Goal: Task Accomplishment & Management: Use online tool/utility

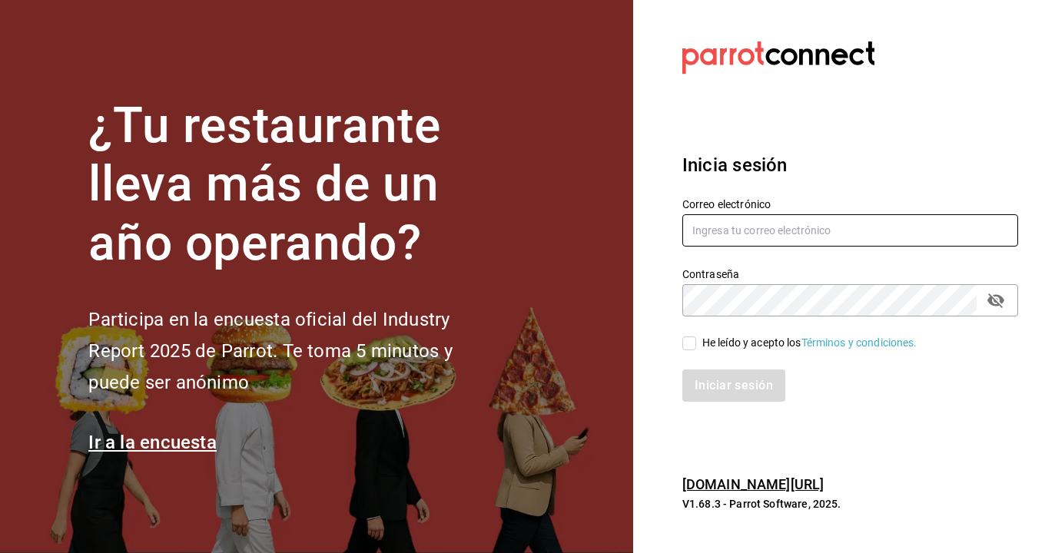
click at [773, 227] on input "text" at bounding box center [850, 230] width 336 height 32
type input "emcardenast@gmail.com"
click at [695, 342] on input "He leído y acepto los Términos y condiciones." at bounding box center [689, 343] width 14 height 14
checkbox input "true"
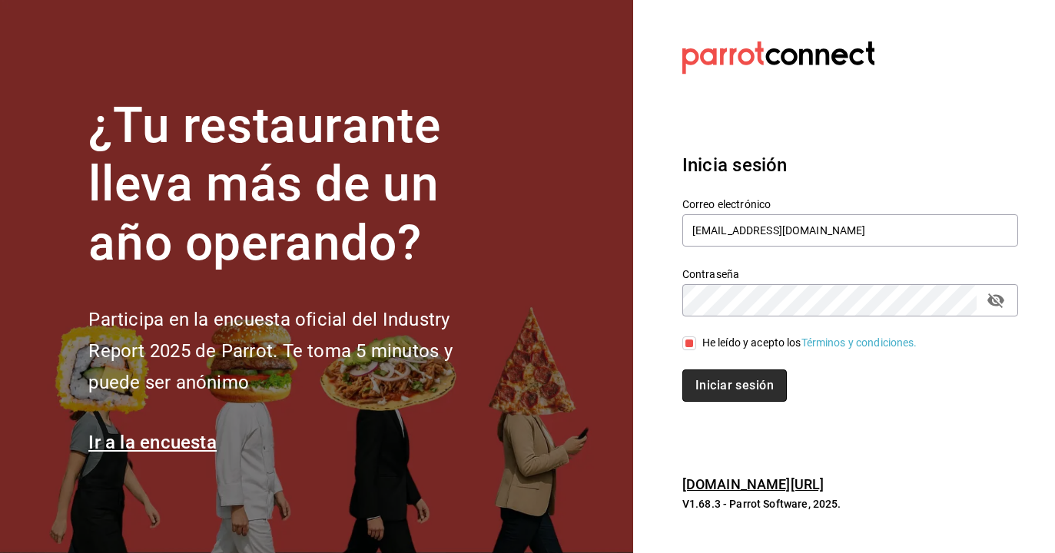
click at [719, 376] on button "Iniciar sesión" at bounding box center [734, 385] width 104 height 32
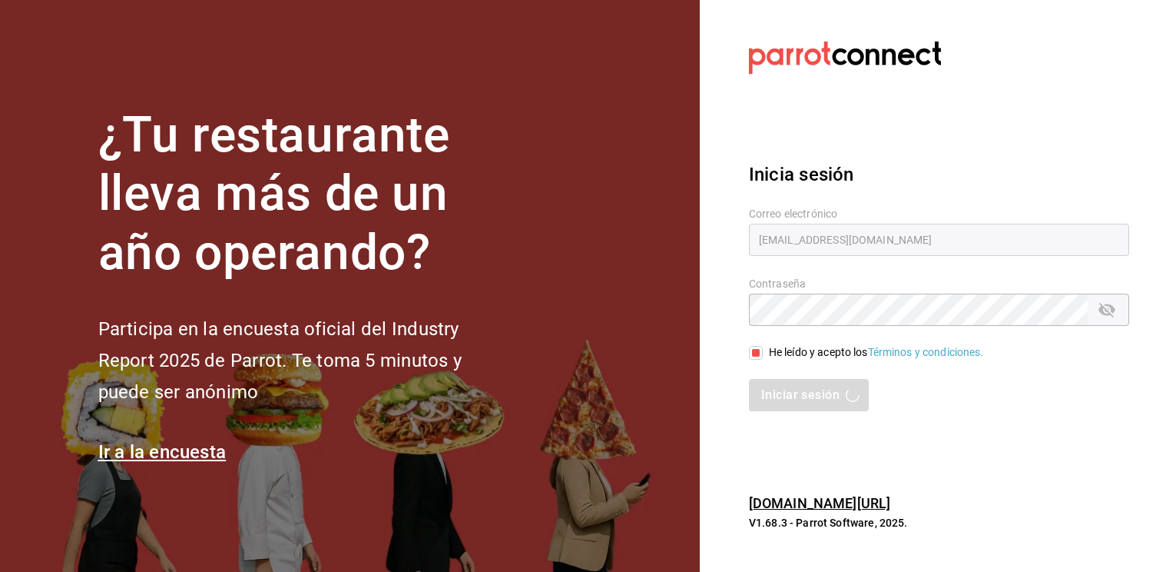
click at [823, 394] on div "Iniciar sesión" at bounding box center [939, 395] width 380 height 32
click at [810, 240] on input "text" at bounding box center [939, 240] width 380 height 32
type input "emcardenast@gmail.com"
click at [760, 351] on input "He leído y acepto los Términos y condiciones." at bounding box center [756, 353] width 14 height 14
checkbox input "true"
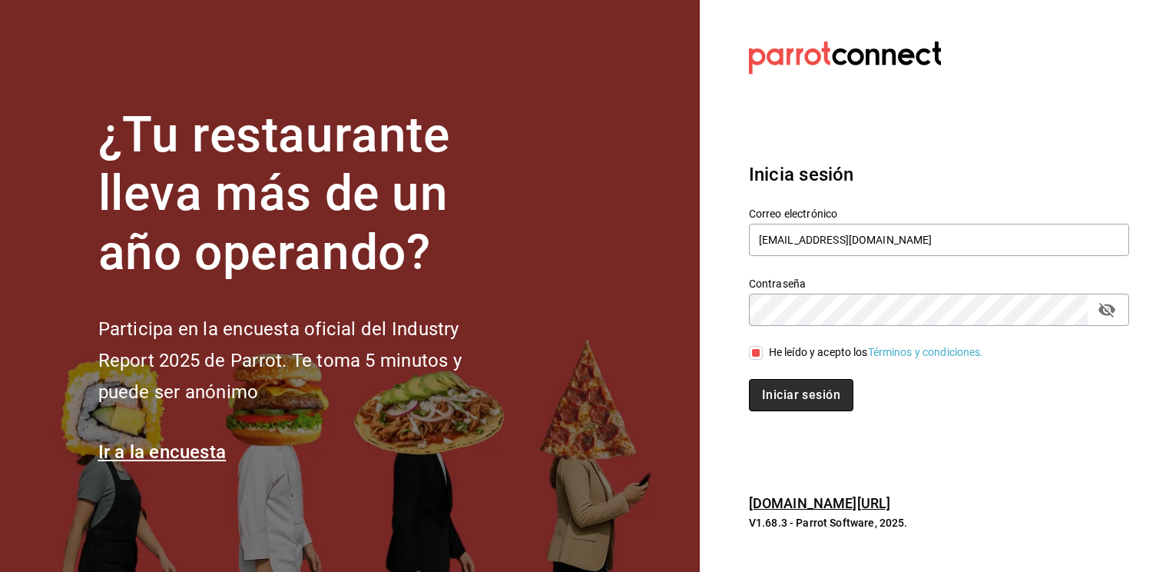
click at [808, 396] on button "Iniciar sesión" at bounding box center [801, 395] width 104 height 32
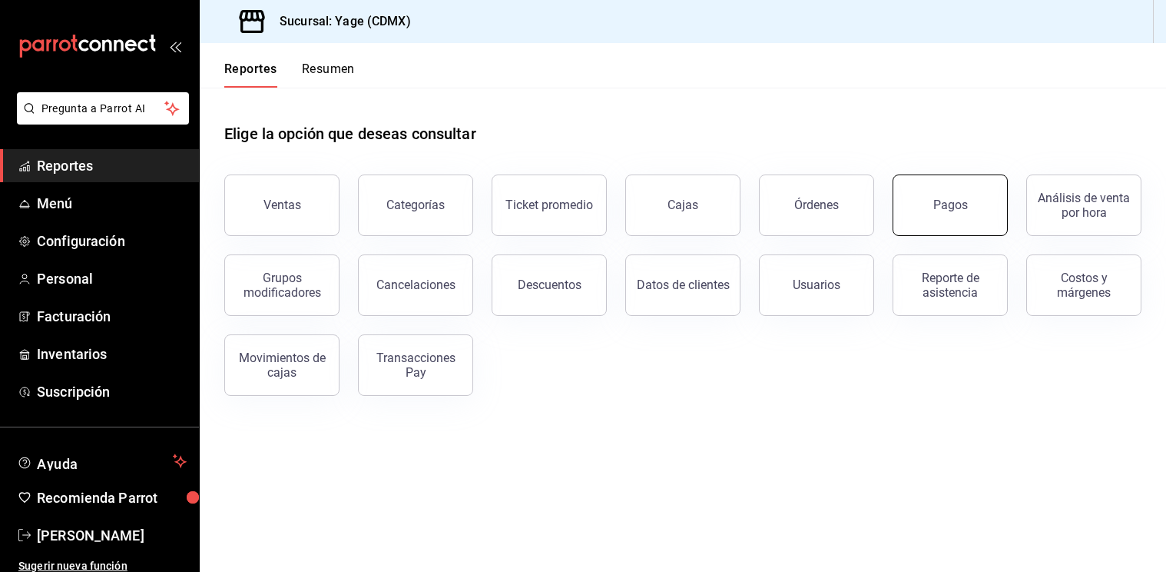
click at [923, 212] on button "Pagos" at bounding box center [950, 204] width 115 height 61
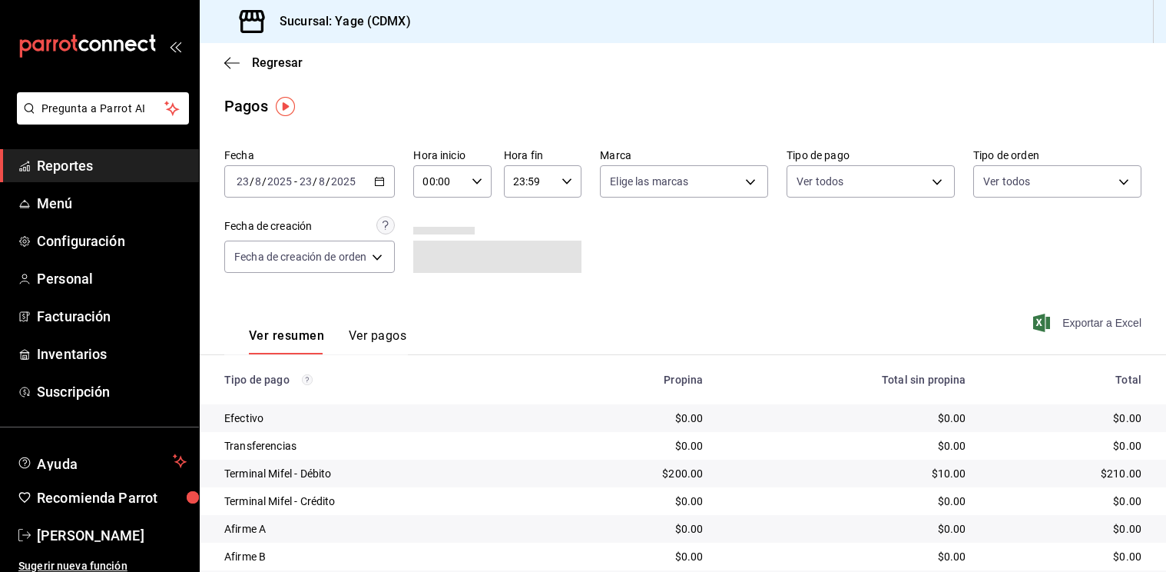
click at [1061, 320] on span "Exportar a Excel" at bounding box center [1088, 322] width 105 height 18
click at [384, 181] on icon "button" at bounding box center [379, 181] width 11 height 11
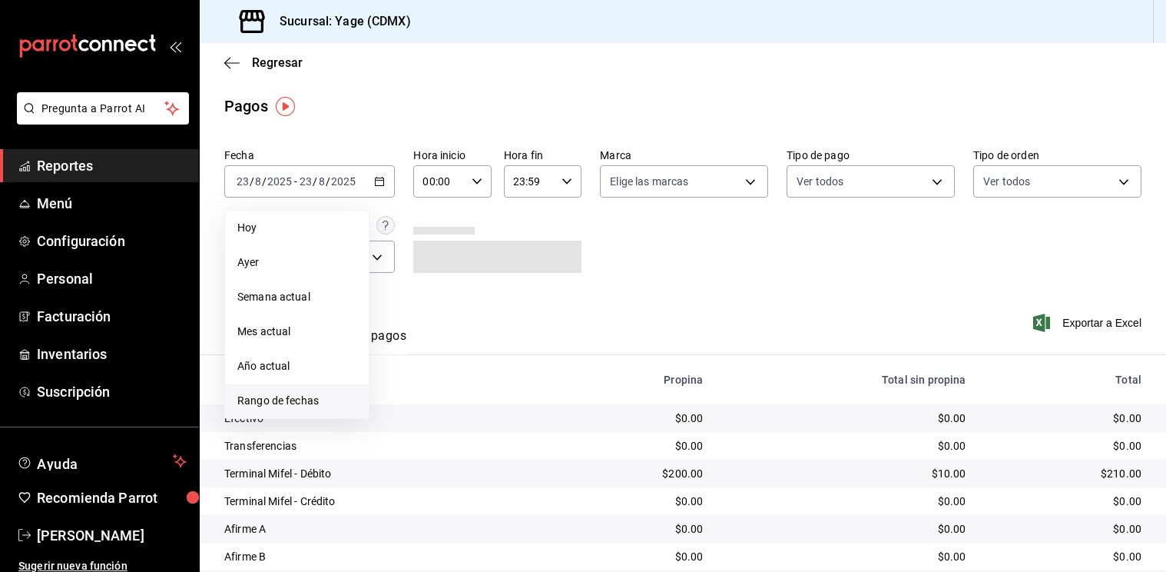
click at [339, 399] on span "Rango de fechas" at bounding box center [296, 401] width 119 height 16
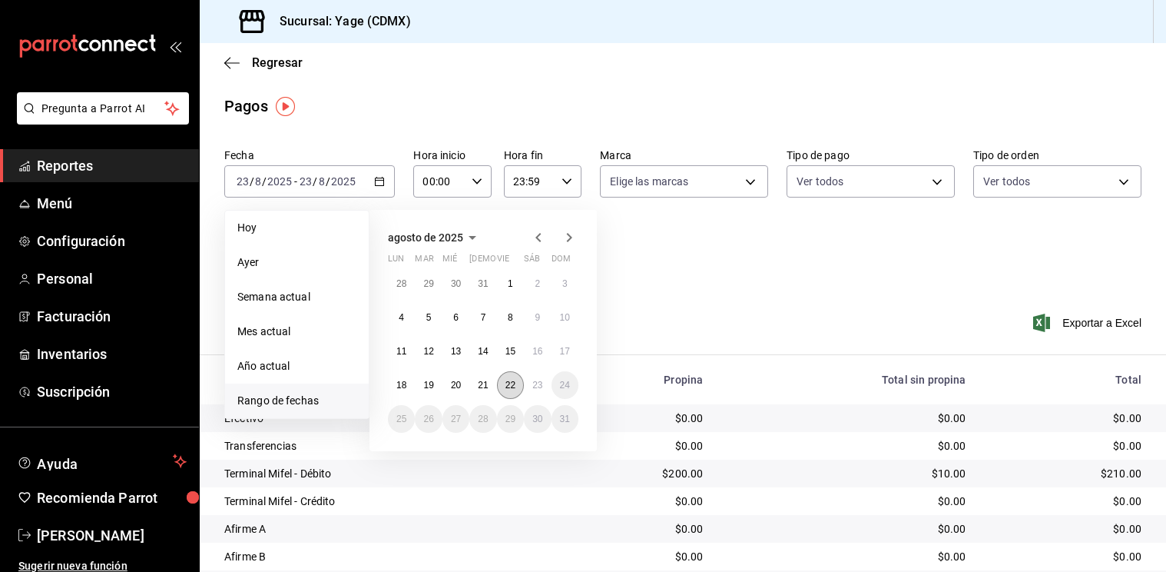
click at [517, 379] on button "22" at bounding box center [510, 385] width 27 height 28
click at [532, 383] on abbr "23" at bounding box center [537, 384] width 10 height 11
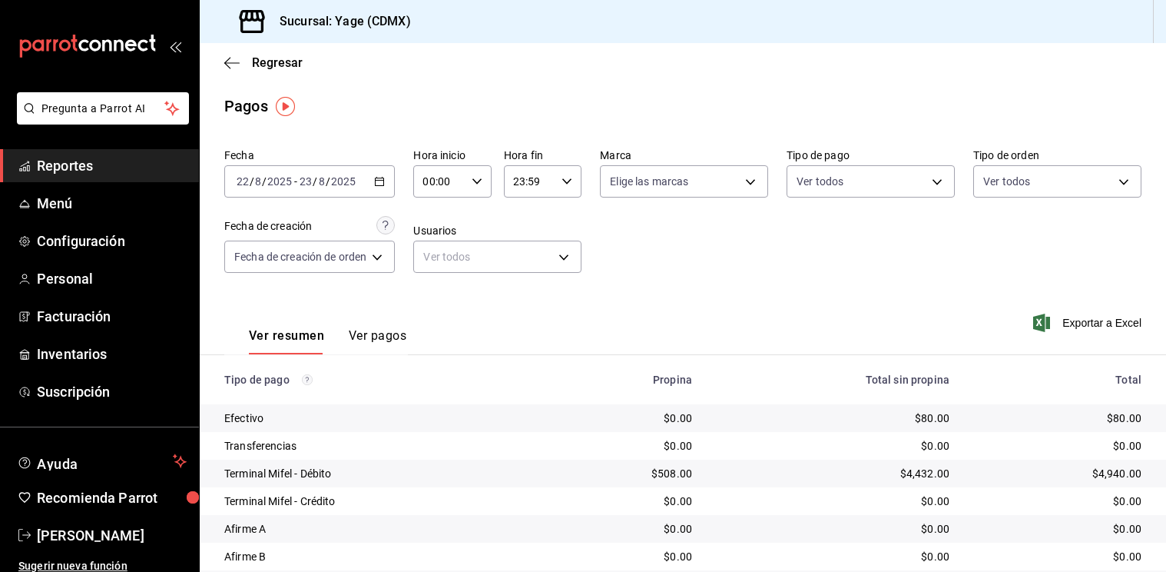
scroll to position [106, 0]
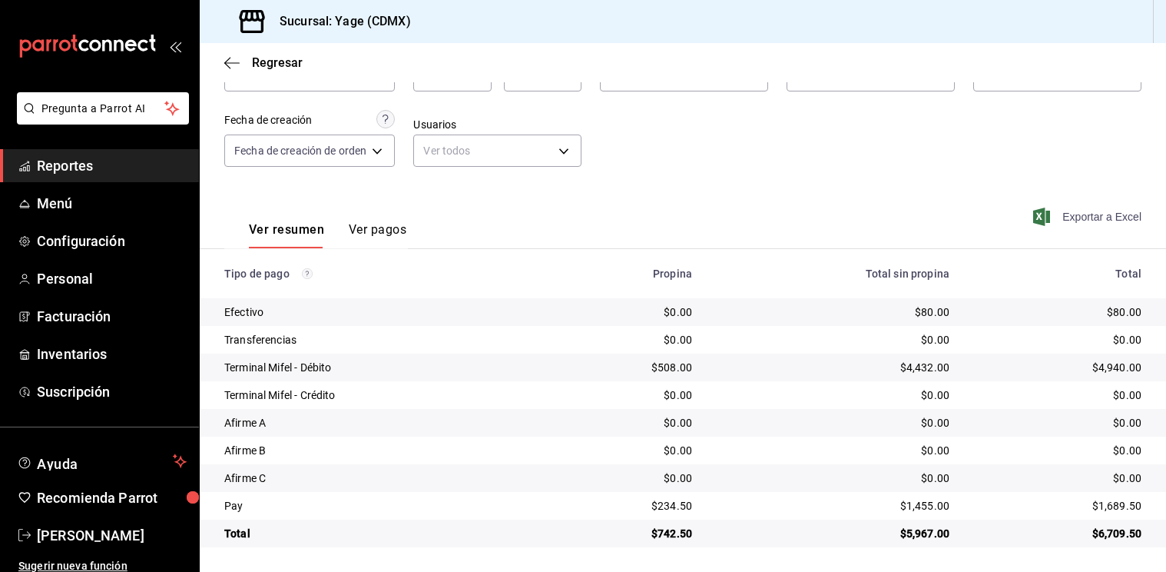
click at [1060, 221] on span "Exportar a Excel" at bounding box center [1088, 216] width 105 height 18
click at [134, 172] on span "Reportes" at bounding box center [112, 165] width 150 height 21
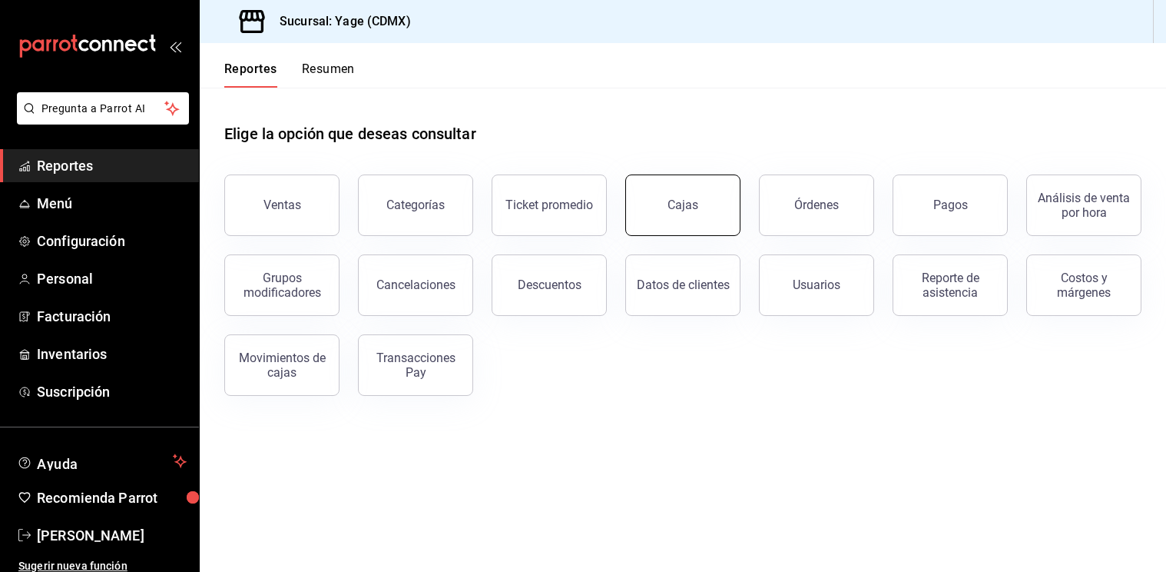
click at [696, 201] on div "Cajas" at bounding box center [683, 204] width 31 height 15
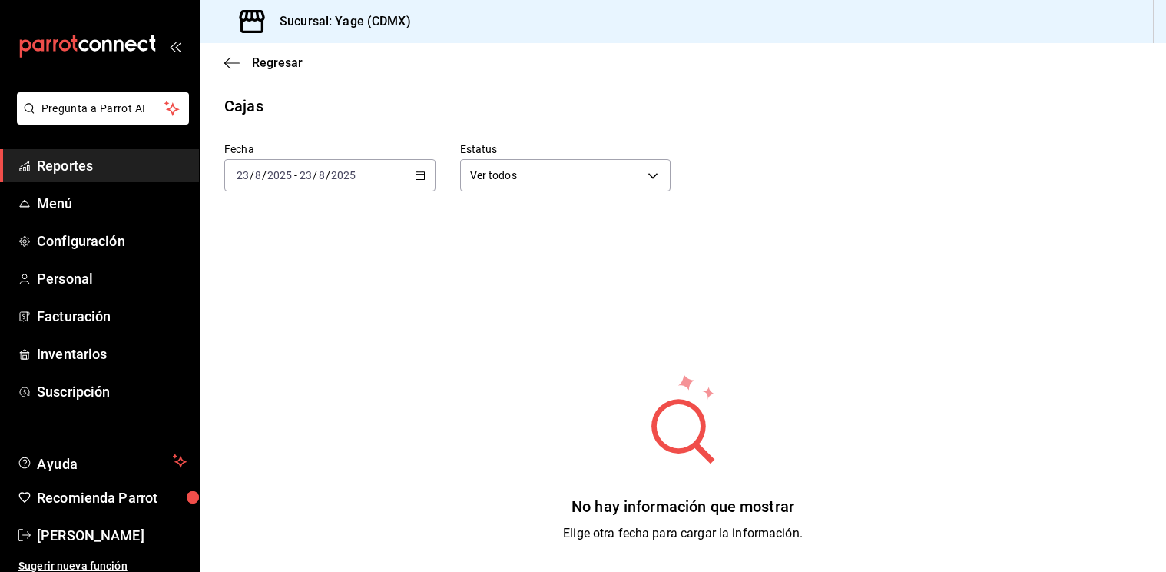
click at [419, 171] on \(Stroke\) "button" at bounding box center [420, 175] width 9 height 8
click at [295, 247] on li "Ayer" at bounding box center [297, 256] width 144 height 35
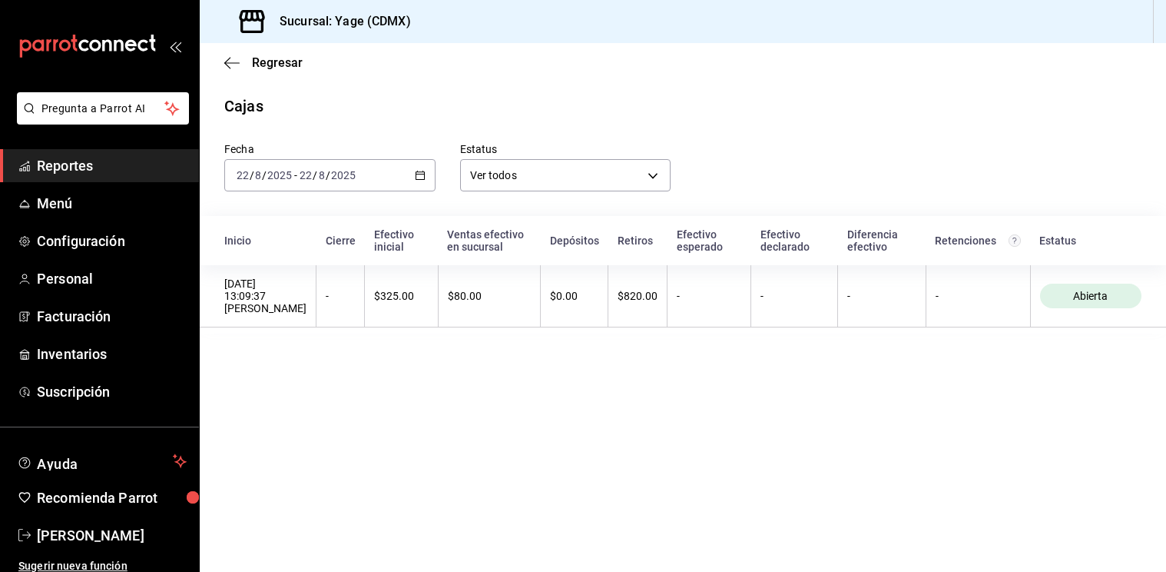
click at [418, 175] on icon "button" at bounding box center [420, 175] width 11 height 11
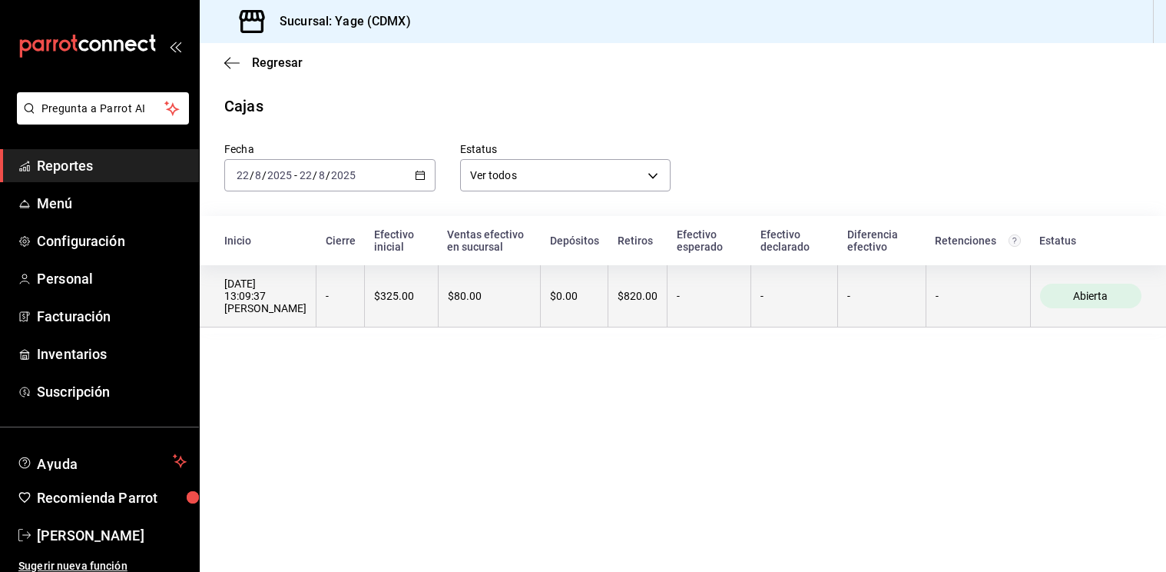
click at [488, 297] on div "$80.00" at bounding box center [489, 296] width 83 height 12
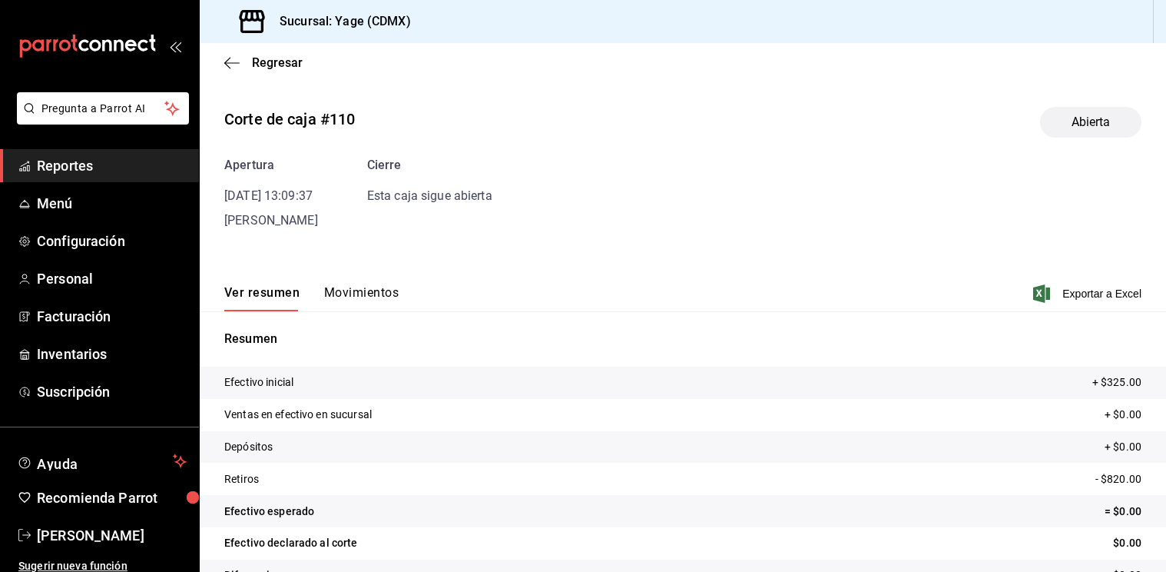
click at [71, 164] on span "Reportes" at bounding box center [112, 165] width 150 height 21
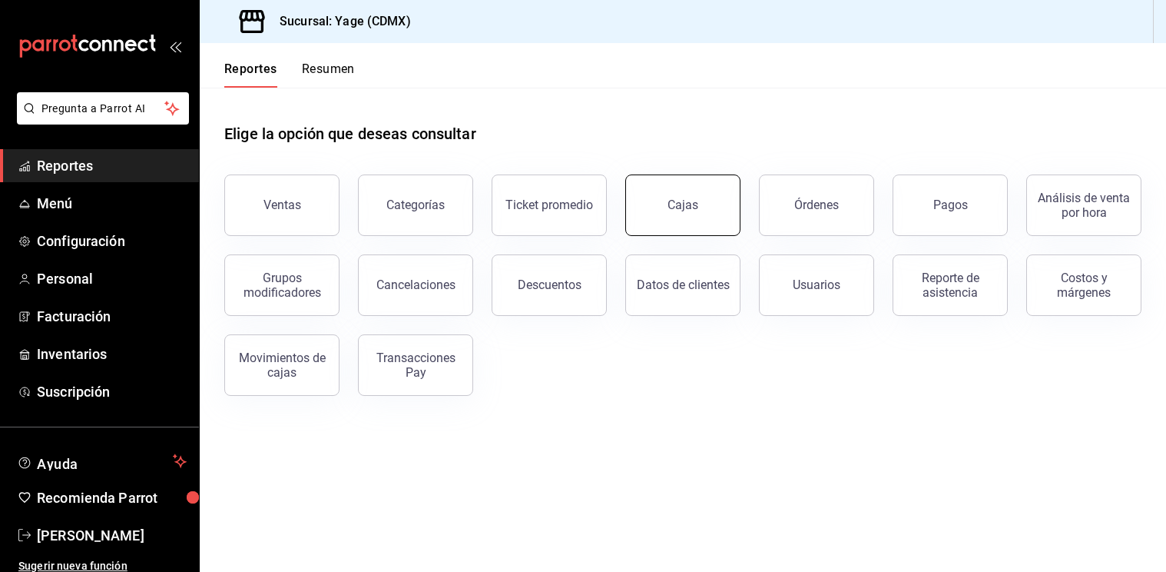
click at [659, 190] on button "Cajas" at bounding box center [682, 204] width 115 height 61
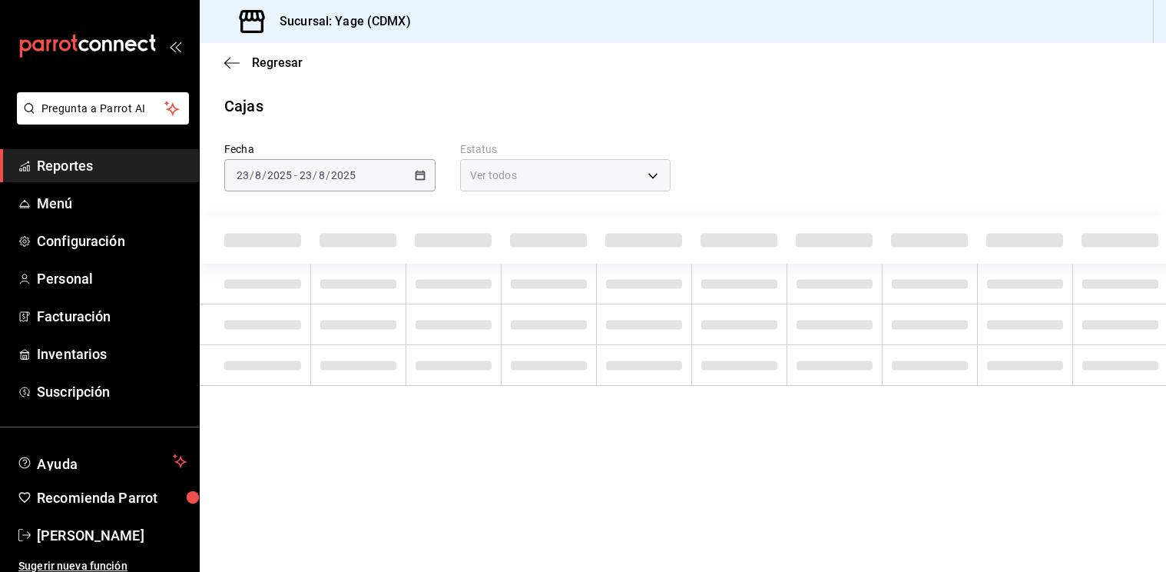
click at [147, 150] on link "Reportes" at bounding box center [99, 165] width 199 height 33
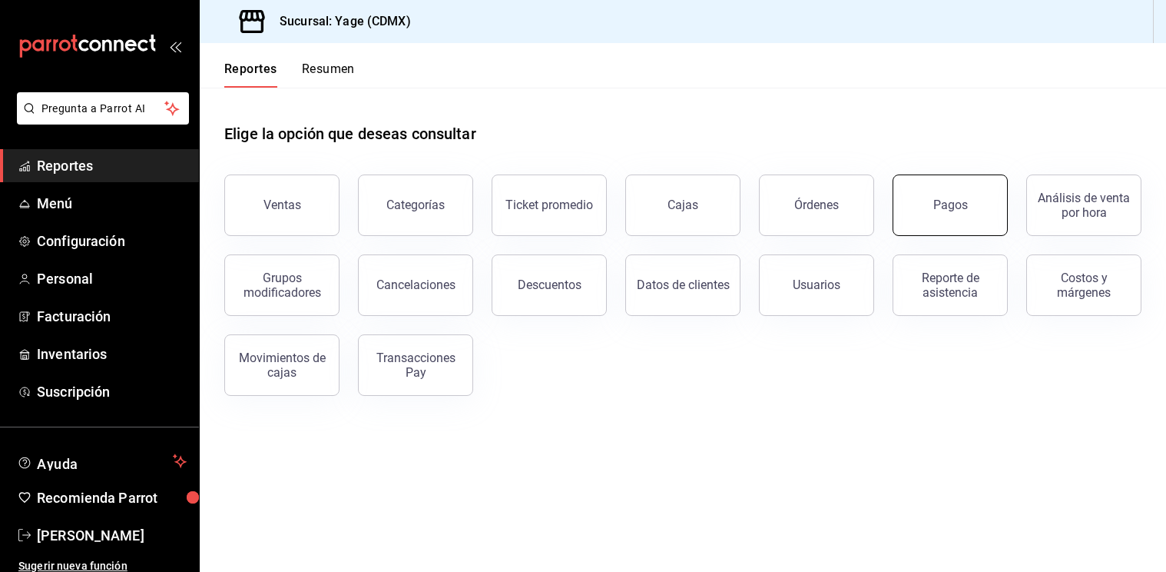
click at [933, 215] on button "Pagos" at bounding box center [950, 204] width 115 height 61
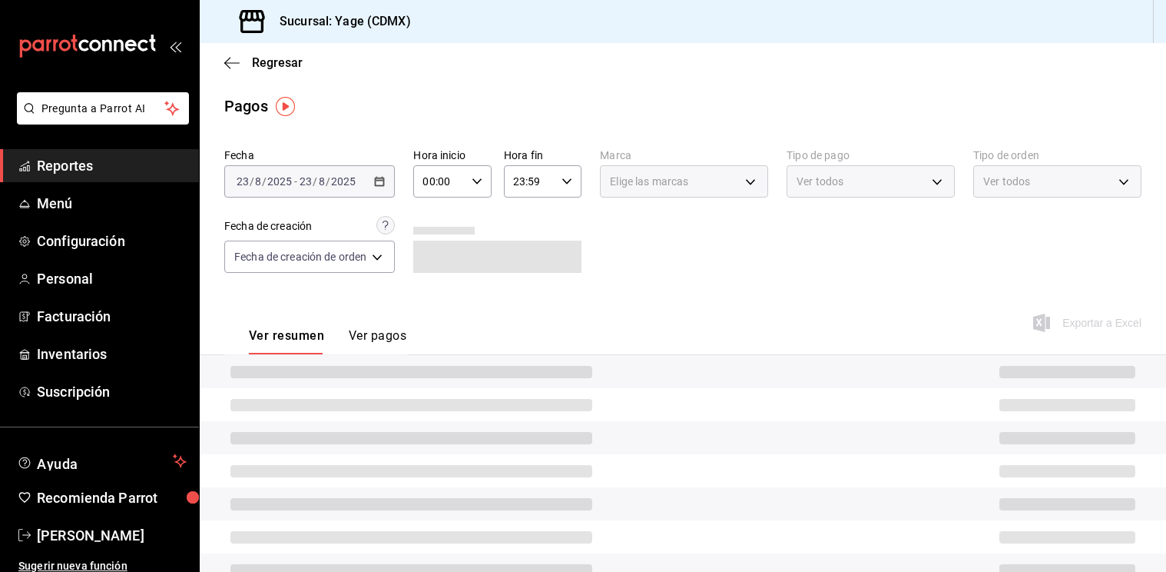
scroll to position [72, 0]
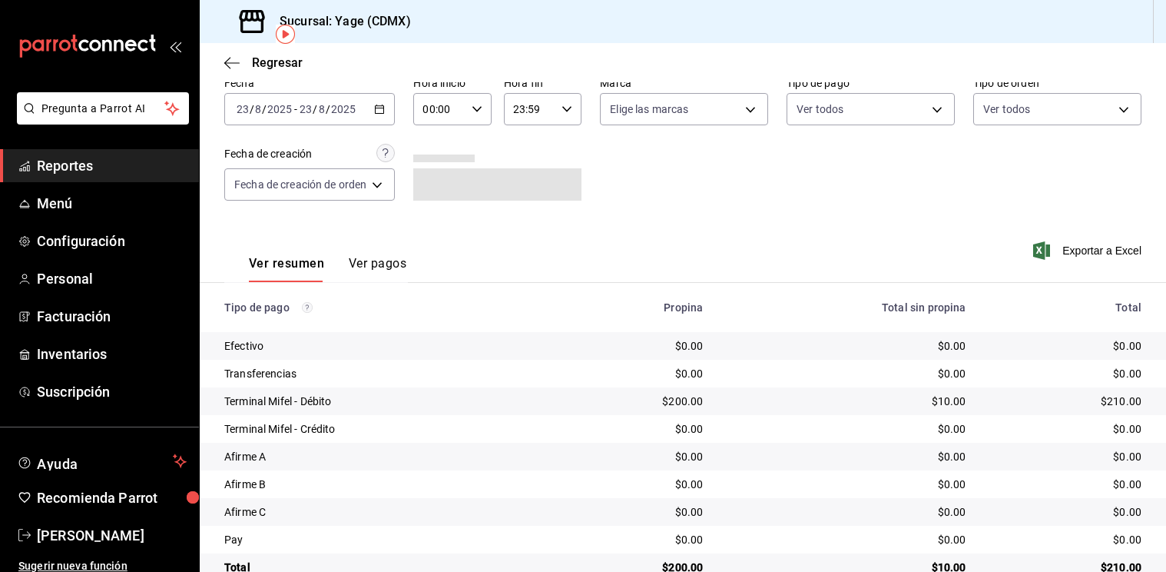
click at [384, 113] on \(Stroke\) "button" at bounding box center [379, 109] width 9 height 8
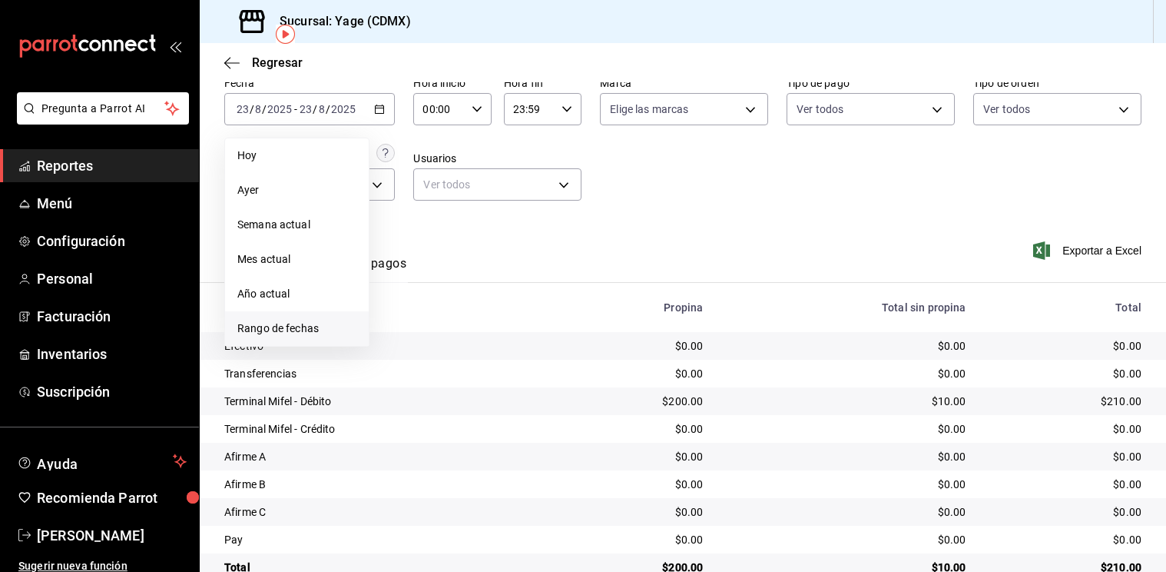
click at [335, 313] on li "Rango de fechas" at bounding box center [297, 328] width 144 height 35
click at [510, 313] on abbr "22" at bounding box center [510, 312] width 10 height 11
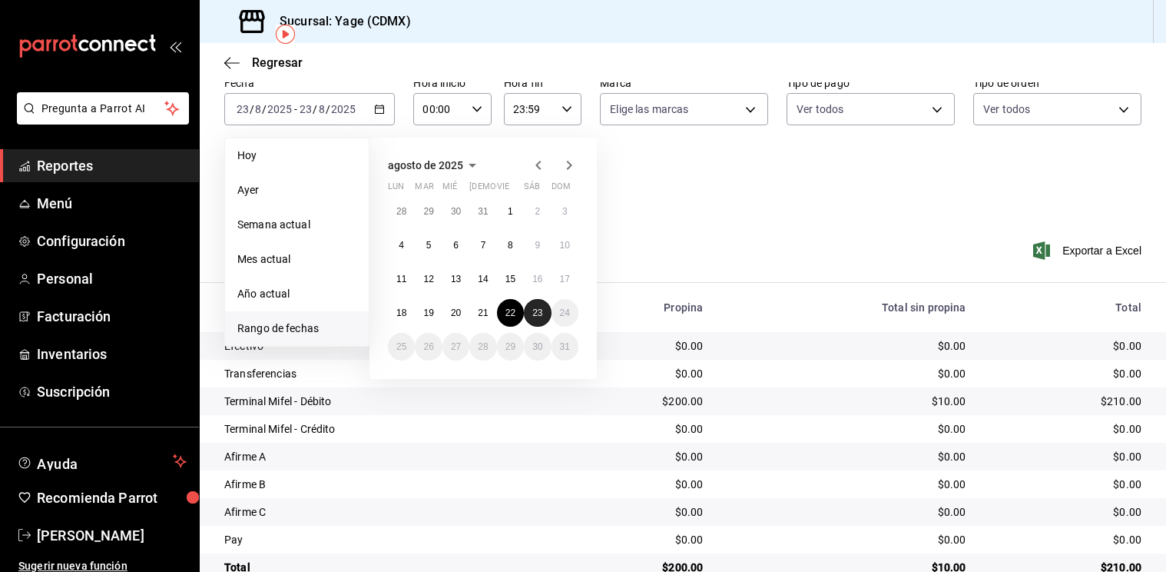
click at [534, 313] on abbr "23" at bounding box center [537, 312] width 10 height 11
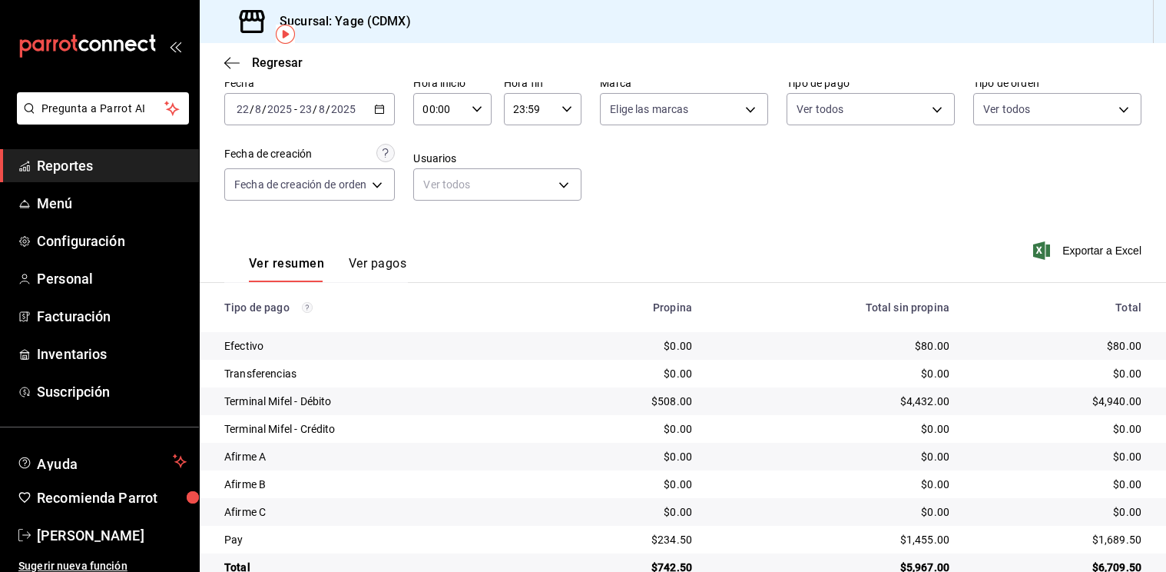
scroll to position [106, 0]
